Goal: Task Accomplishment & Management: Use online tool/utility

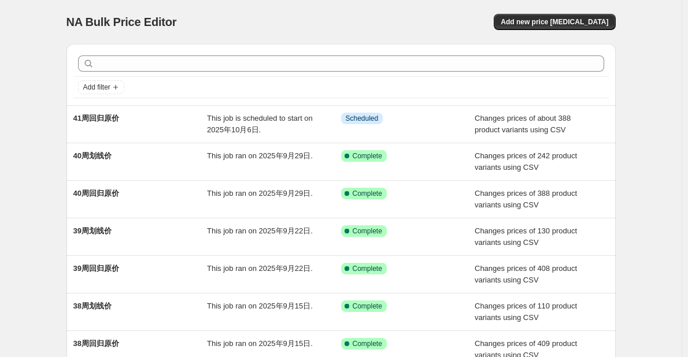
click at [650, 77] on div "NA Bulk Price Editor. This page is ready NA Bulk Price Editor Add new price [ME…" at bounding box center [341, 298] width 682 height 596
click at [55, 130] on div "NA Bulk Price Editor. This page is ready NA Bulk Price Editor Add new price [ME…" at bounding box center [341, 298] width 682 height 596
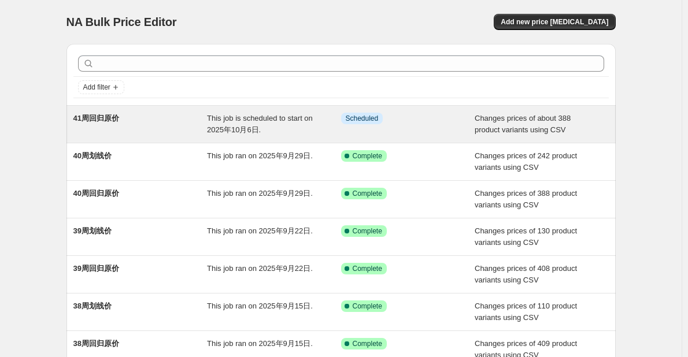
click at [247, 130] on span "This job is scheduled to start on 2025年10月6日." at bounding box center [260, 124] width 106 height 20
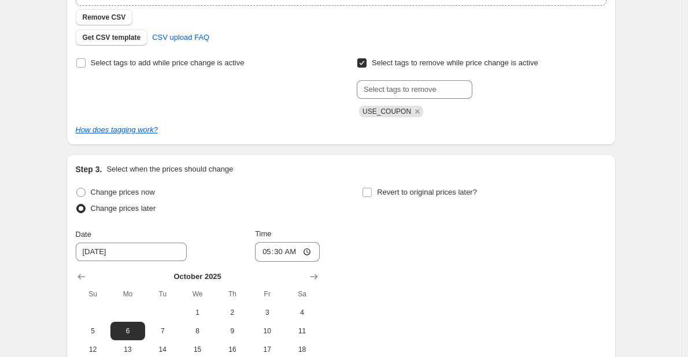
scroll to position [512, 0]
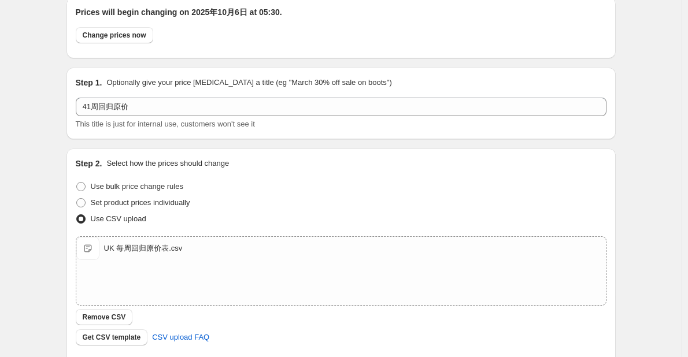
scroll to position [0, 0]
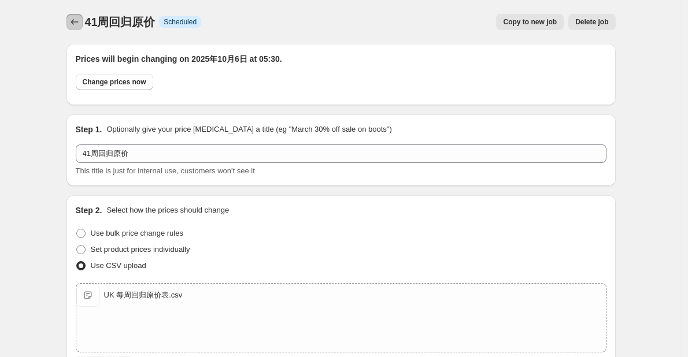
click at [70, 25] on button "Price change jobs" at bounding box center [75, 22] width 16 height 16
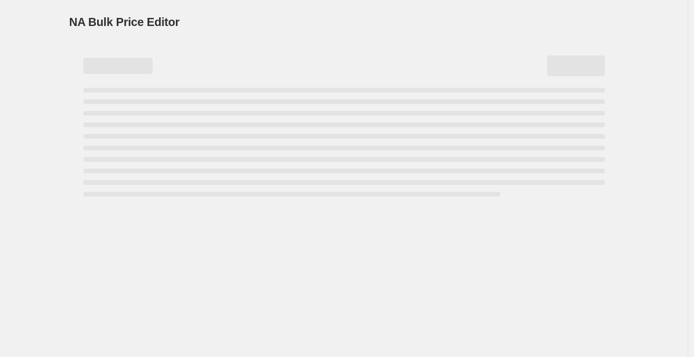
click at [45, 41] on div "NA Bulk Price Editor. This page is ready NA Bulk Price Editor" at bounding box center [344, 178] width 688 height 357
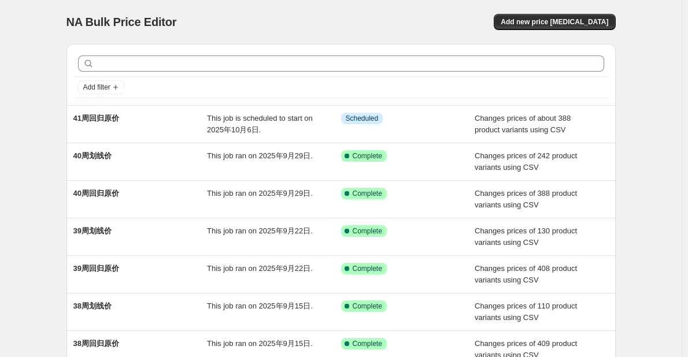
click at [272, 26] on div "NA Bulk Price Editor" at bounding box center [199, 22] width 264 height 16
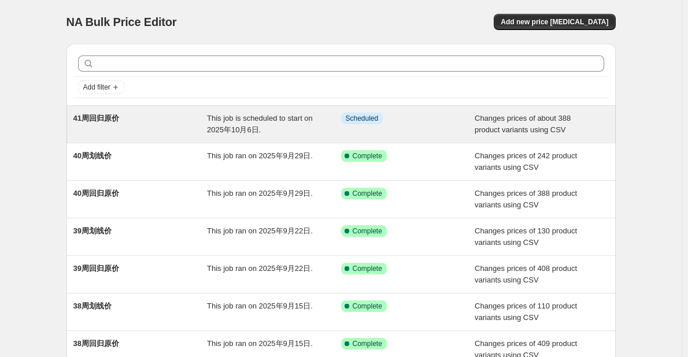
click at [252, 126] on span "This job is scheduled to start on 2025年10月6日." at bounding box center [260, 124] width 106 height 20
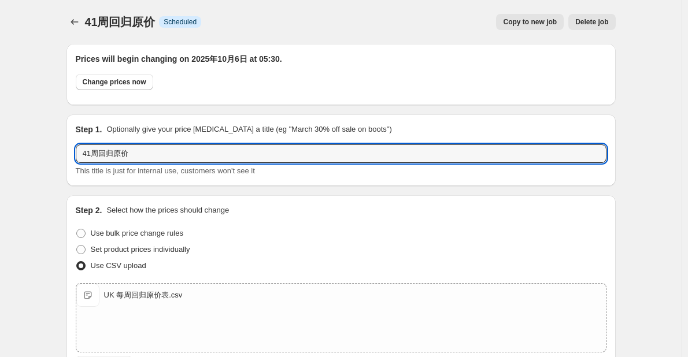
drag, startPoint x: 145, startPoint y: 157, endPoint x: 61, endPoint y: 156, distance: 83.3
click at [107, 149] on input "41周回归原价" at bounding box center [341, 154] width 531 height 19
drag, startPoint x: 101, startPoint y: 153, endPoint x: 84, endPoint y: 150, distance: 17.0
click at [84, 150] on input "41周回归原价" at bounding box center [341, 154] width 531 height 19
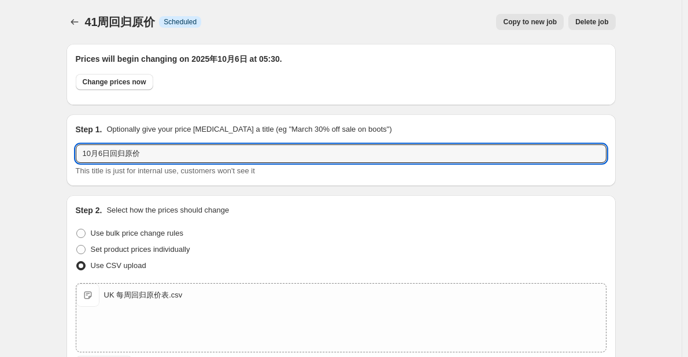
type input "10月6日回归原价"
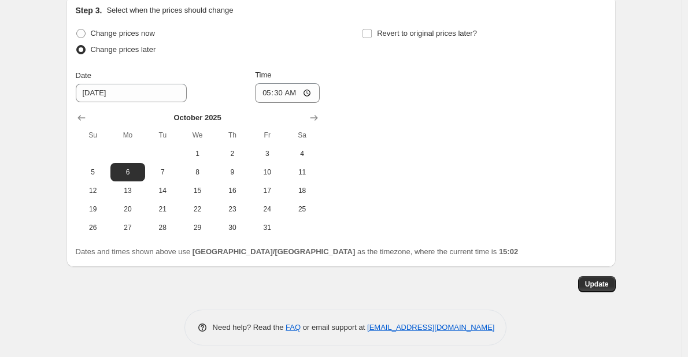
scroll to position [512, 0]
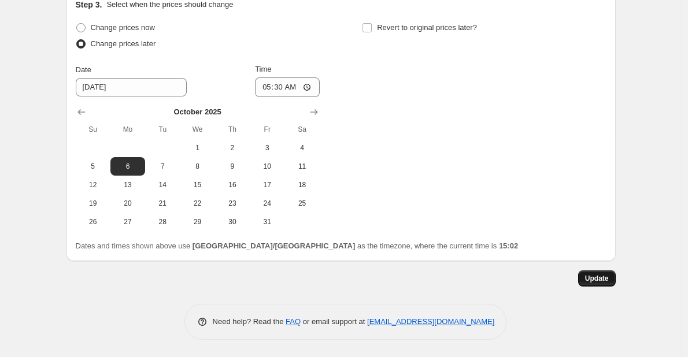
click at [595, 283] on button "Update" at bounding box center [597, 279] width 38 height 16
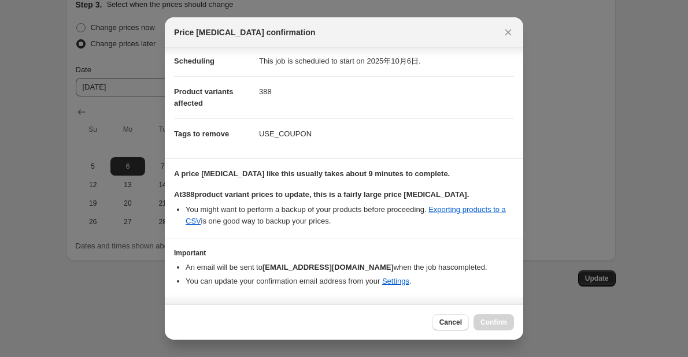
scroll to position [52, 0]
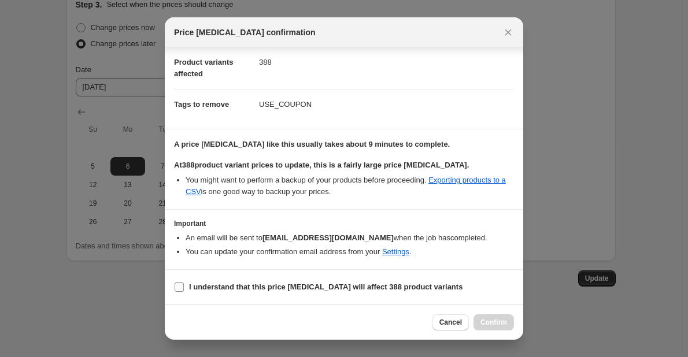
drag, startPoint x: 234, startPoint y: 288, endPoint x: 243, endPoint y: 292, distance: 10.1
click at [234, 288] on b "I understand that this price [MEDICAL_DATA] will affect 388 product variants" at bounding box center [326, 287] width 274 height 9
click at [184, 288] on input "I understand that this price [MEDICAL_DATA] will affect 388 product variants" at bounding box center [179, 287] width 9 height 9
checkbox input "true"
click at [491, 320] on span "Confirm" at bounding box center [494, 322] width 27 height 9
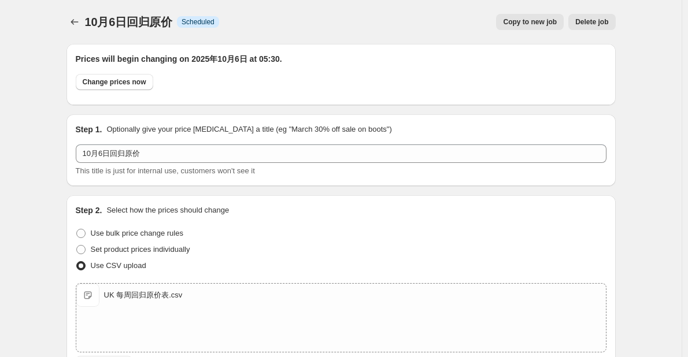
scroll to position [512, 0]
click at [76, 27] on icon "Price change jobs" at bounding box center [75, 22] width 12 height 12
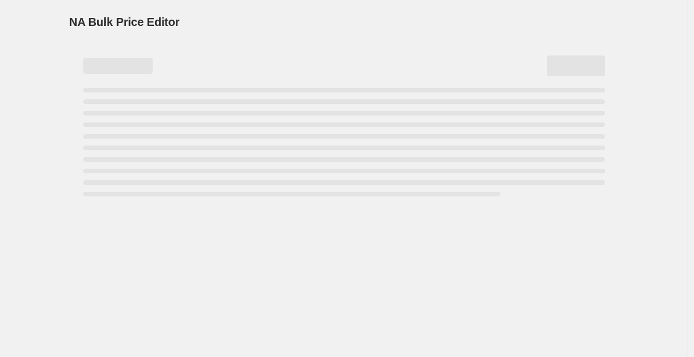
click at [262, 5] on div "NA Bulk Price Editor. This page is ready NA Bulk Price Editor" at bounding box center [343, 22] width 549 height 44
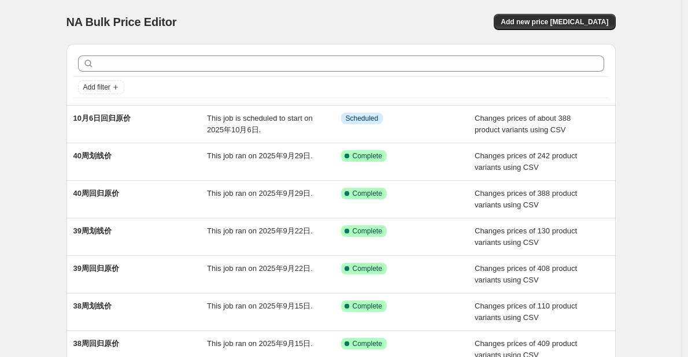
click at [666, 184] on div "NA Bulk Price Editor. This page is ready NA Bulk Price Editor Add new price cha…" at bounding box center [341, 298] width 682 height 596
click at [50, 133] on div "NA Bulk Price Editor. This page is ready NA Bulk Price Editor Add new price cha…" at bounding box center [341, 298] width 682 height 596
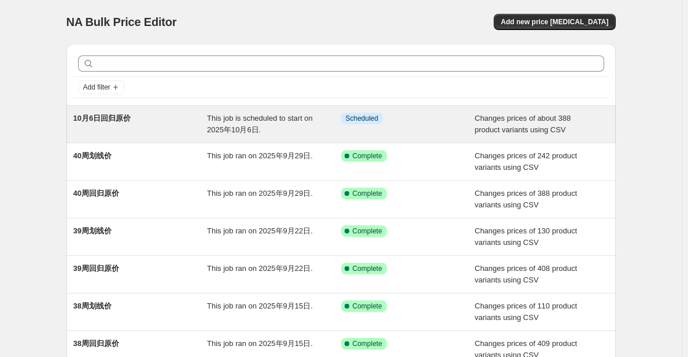
click at [298, 126] on div "This job is scheduled to start on 2025年10月6日." at bounding box center [274, 124] width 134 height 23
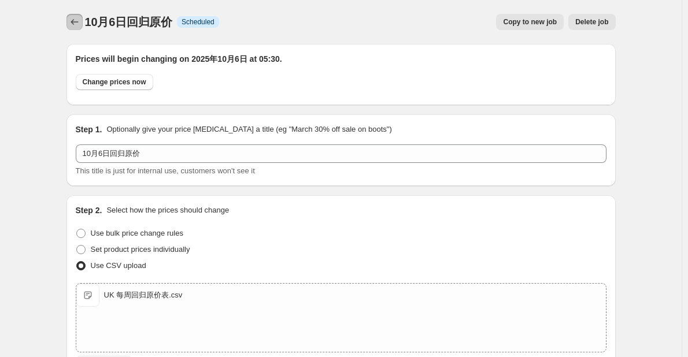
click at [71, 18] on icon "Price change jobs" at bounding box center [75, 22] width 12 height 12
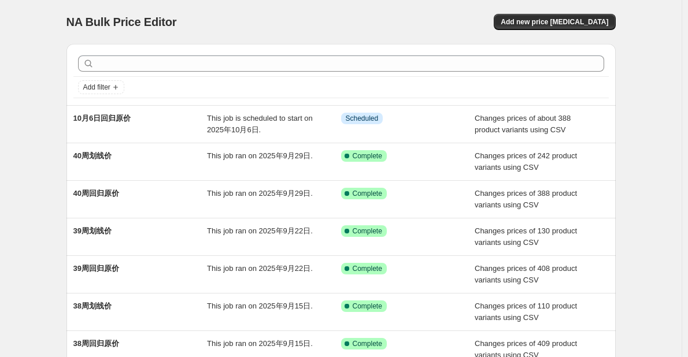
click at [52, 261] on div "NA Bulk Price Editor. This page is ready NA Bulk Price Editor Add new price cha…" at bounding box center [341, 298] width 682 height 596
click at [663, 199] on div "NA Bulk Price Editor. This page is ready NA Bulk Price Editor Add new price cha…" at bounding box center [341, 298] width 682 height 596
click at [34, 114] on div "NA Bulk Price Editor. This page is ready NA Bulk Price Editor Add new price cha…" at bounding box center [341, 298] width 682 height 596
